Goal: Task Accomplishment & Management: Use online tool/utility

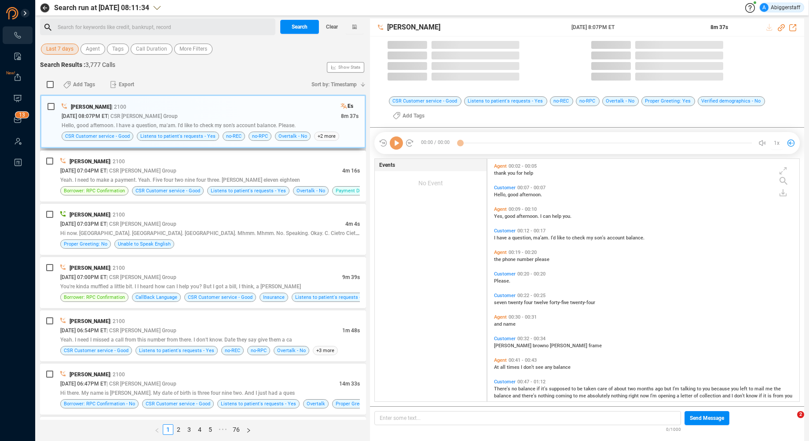
scroll to position [240, 307]
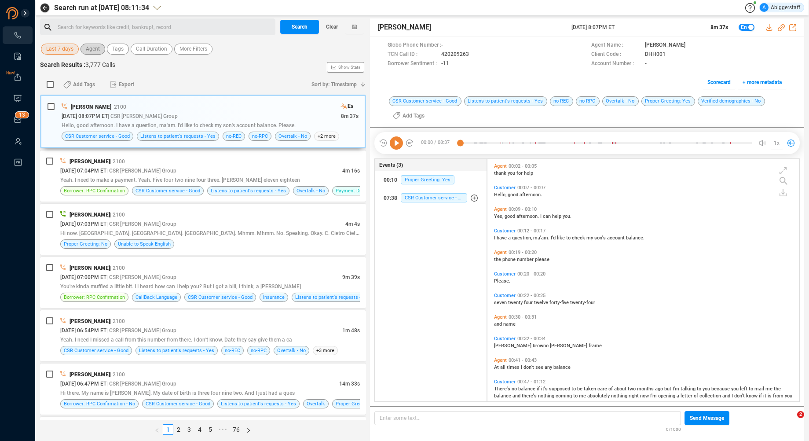
click at [97, 49] on span "Agent" at bounding box center [93, 49] width 14 height 11
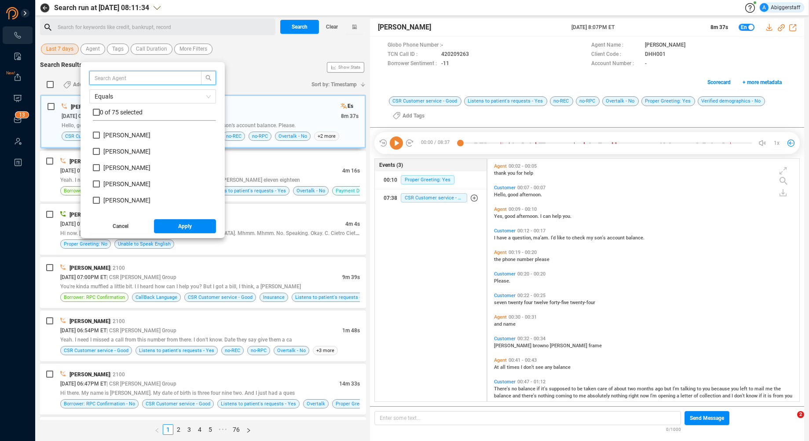
scroll to position [704, 0]
click at [95, 194] on input "[PERSON_NAME]" at bounding box center [96, 193] width 7 height 7
checkbox input "true"
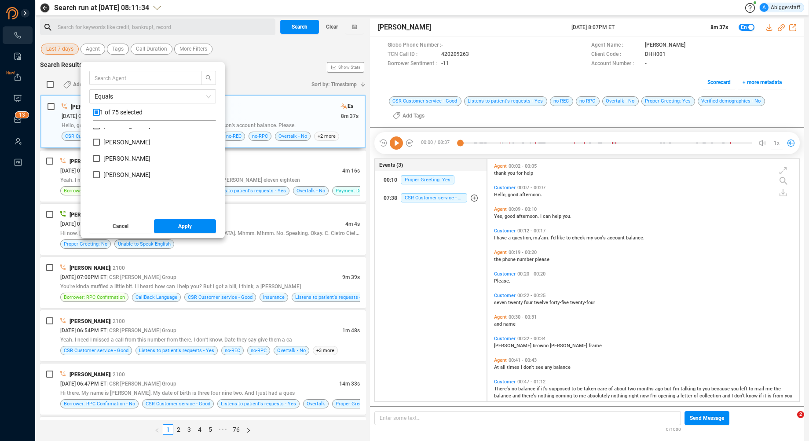
scroll to position [0, 0]
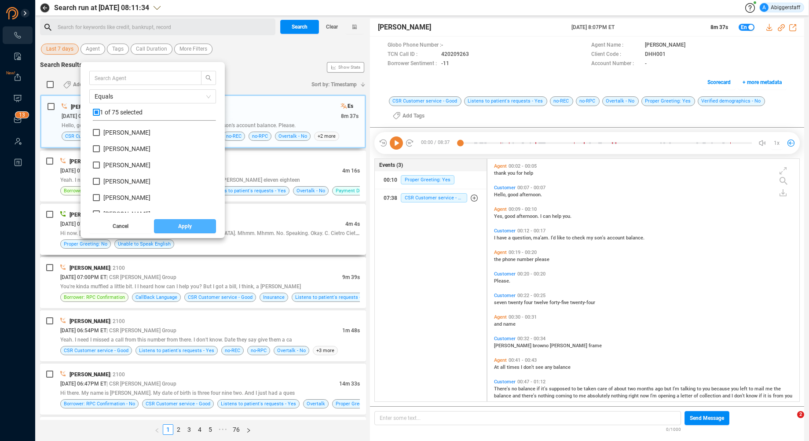
click at [195, 230] on button "Apply" at bounding box center [185, 226] width 62 height 14
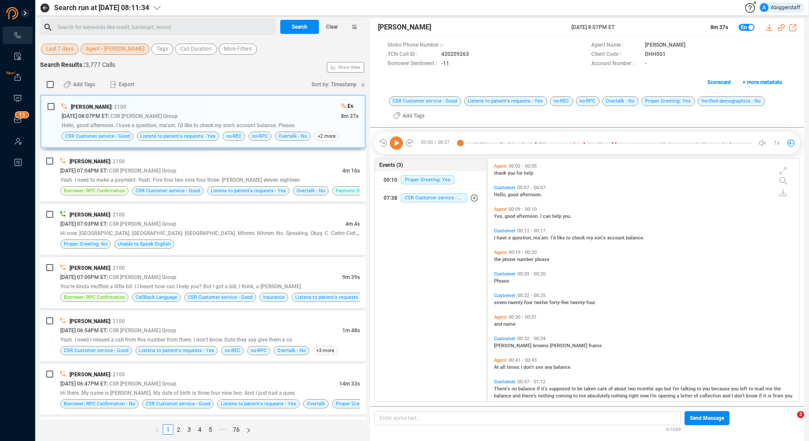
click at [58, 53] on span "Last 7 days" at bounding box center [59, 49] width 27 height 11
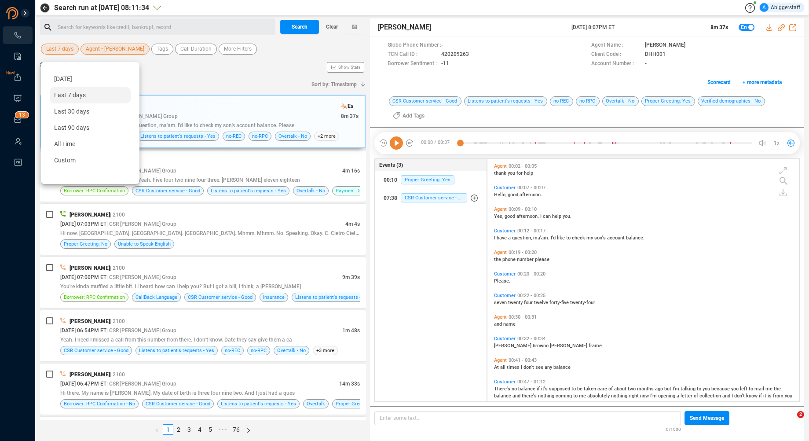
click at [72, 76] on span "[DATE]" at bounding box center [63, 78] width 18 height 7
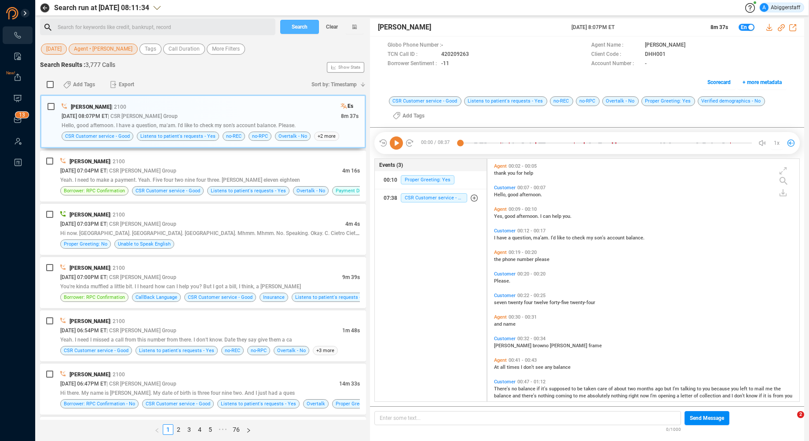
click at [301, 28] on span "Search" at bounding box center [300, 27] width 16 height 14
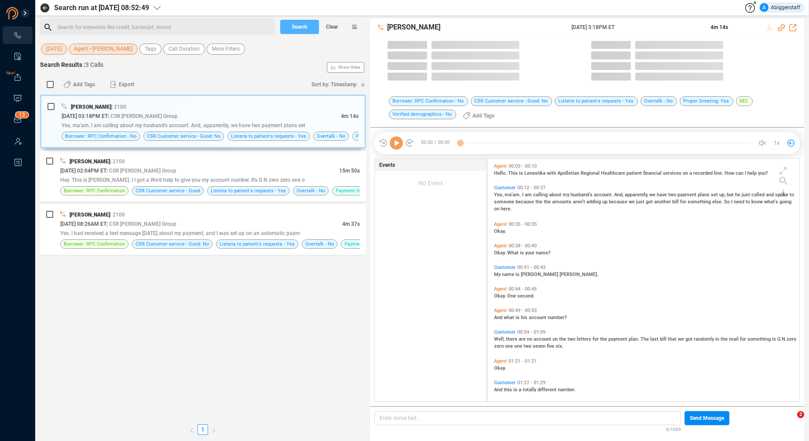
scroll to position [240, 307]
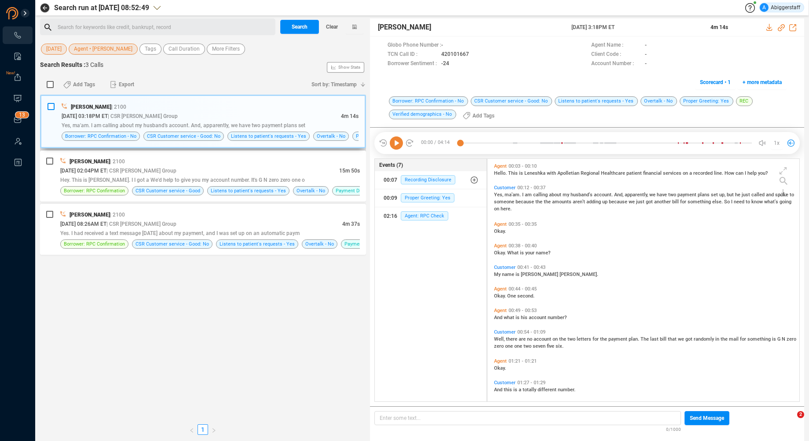
click at [53, 106] on input "checkbox" at bounding box center [51, 106] width 7 height 7
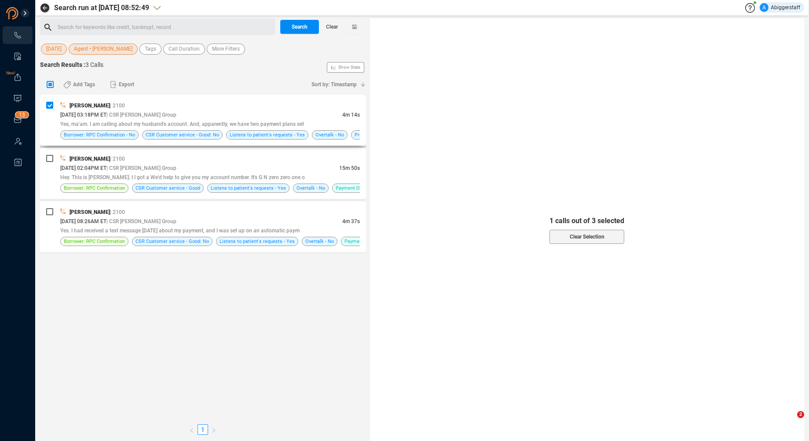
click at [155, 122] on span "Yes, ma'am. I am calling about my husband's account. And, apparently, we have t…" at bounding box center [182, 124] width 244 height 6
checkbox input "false"
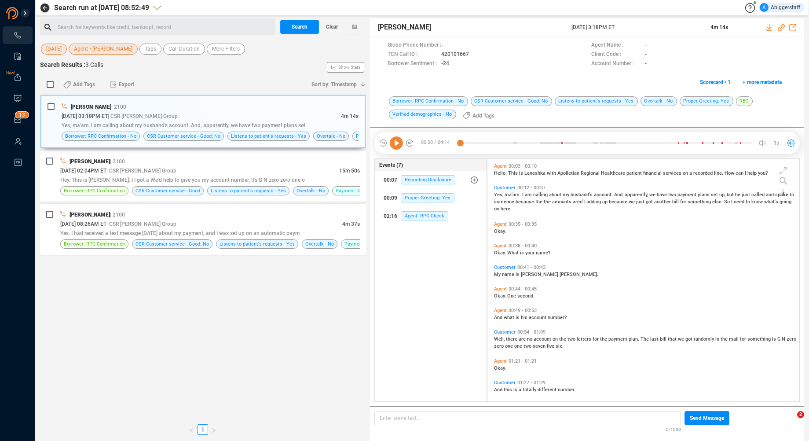
click at [395, 144] on icon at bounding box center [396, 142] width 13 height 13
click at [399, 145] on icon at bounding box center [396, 142] width 13 height 13
click at [194, 118] on div "[DATE] 03:18PM ET | CSR [PERSON_NAME] Group" at bounding box center [201, 115] width 279 height 9
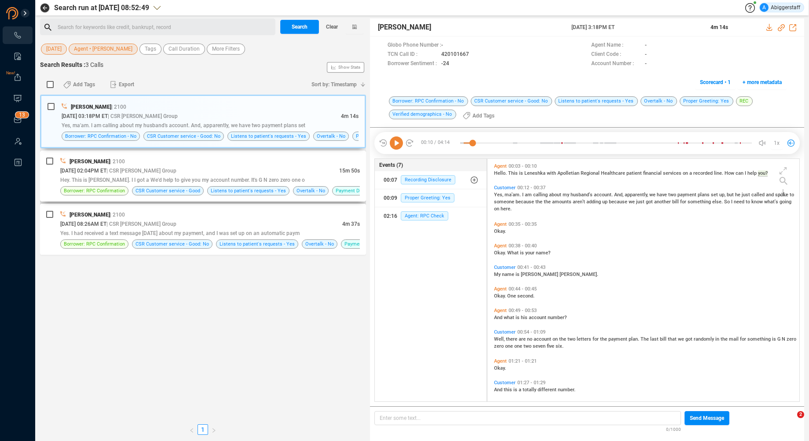
click at [121, 165] on div "[PERSON_NAME] | 2100" at bounding box center [210, 161] width 300 height 9
